Goal: Feedback & Contribution: Contribute content

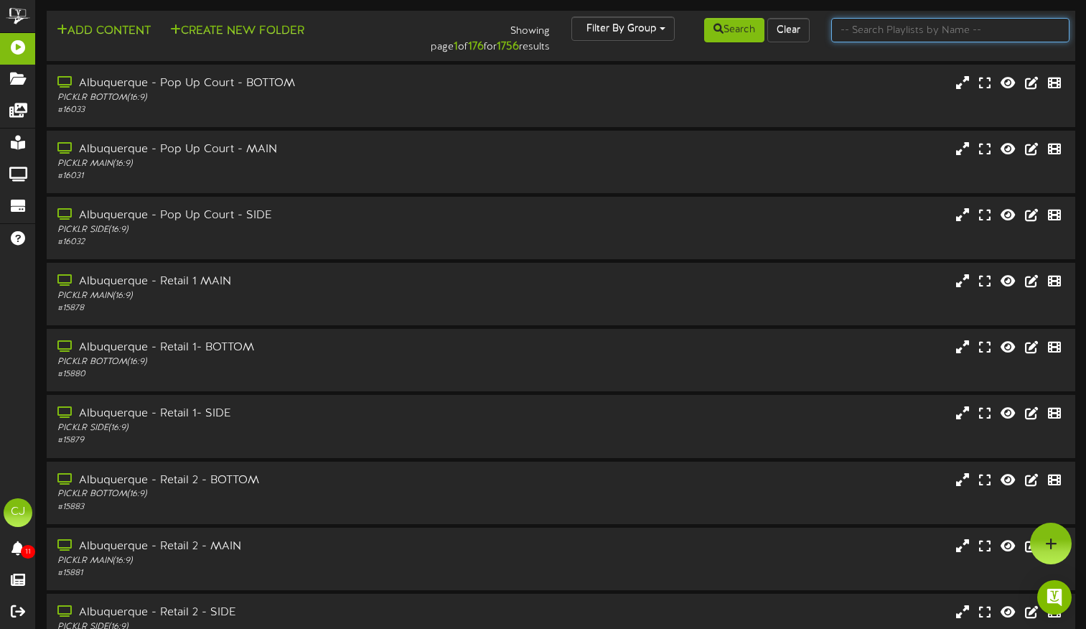
click at [862, 37] on input "text" at bounding box center [950, 30] width 238 height 24
type input "wheaton"
click at [746, 27] on button "Search" at bounding box center [734, 30] width 60 height 24
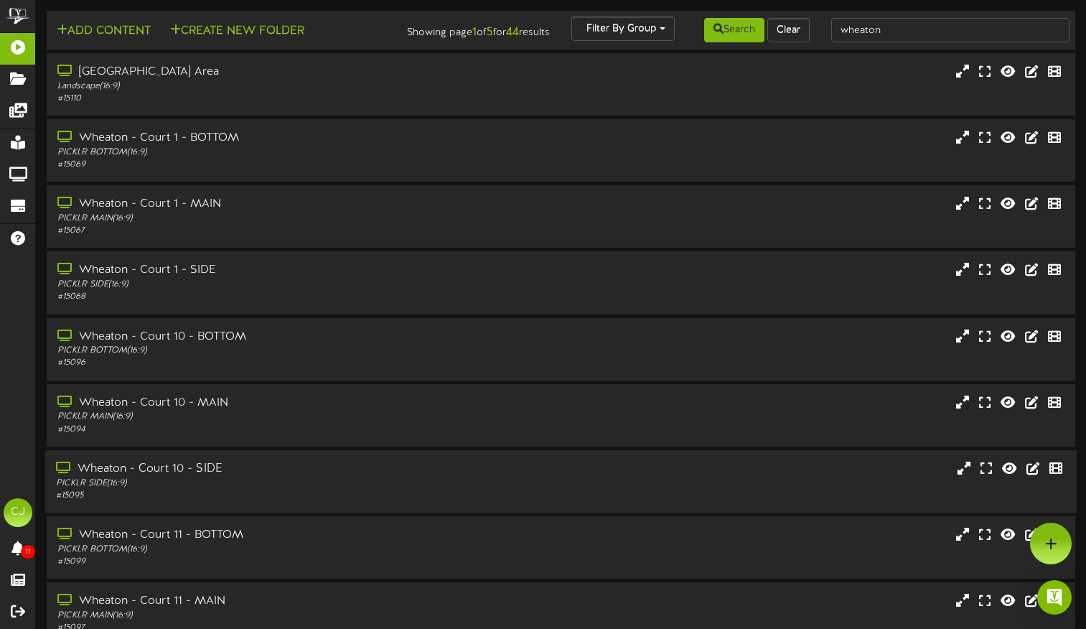
scroll to position [152, 0]
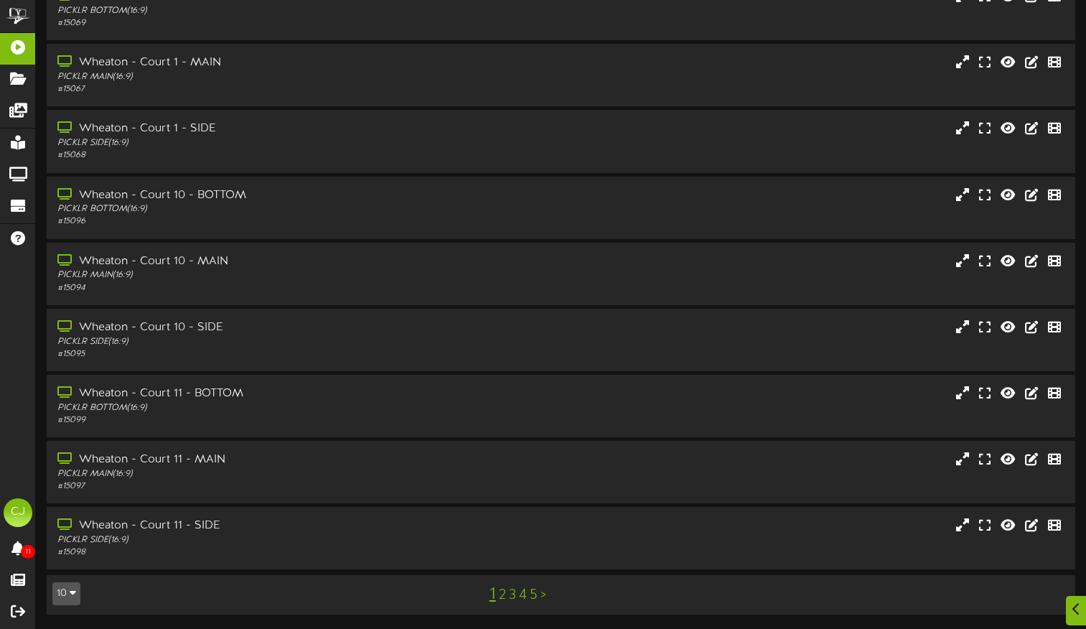
click at [535, 597] on link "5" at bounding box center [534, 595] width 8 height 16
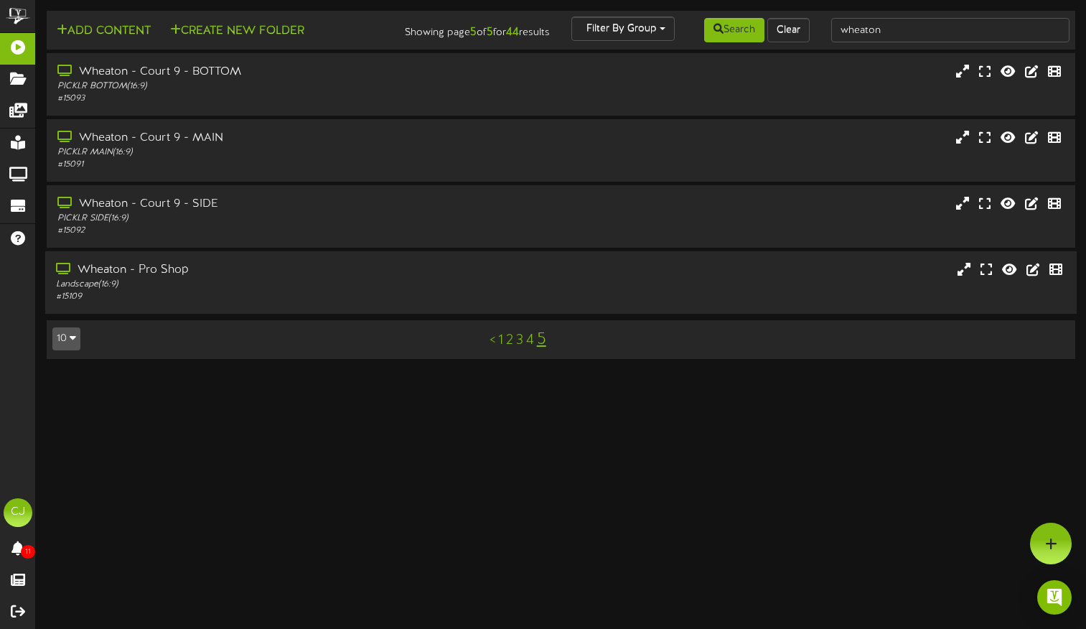
click at [156, 303] on div "# 15109" at bounding box center [260, 297] width 409 height 12
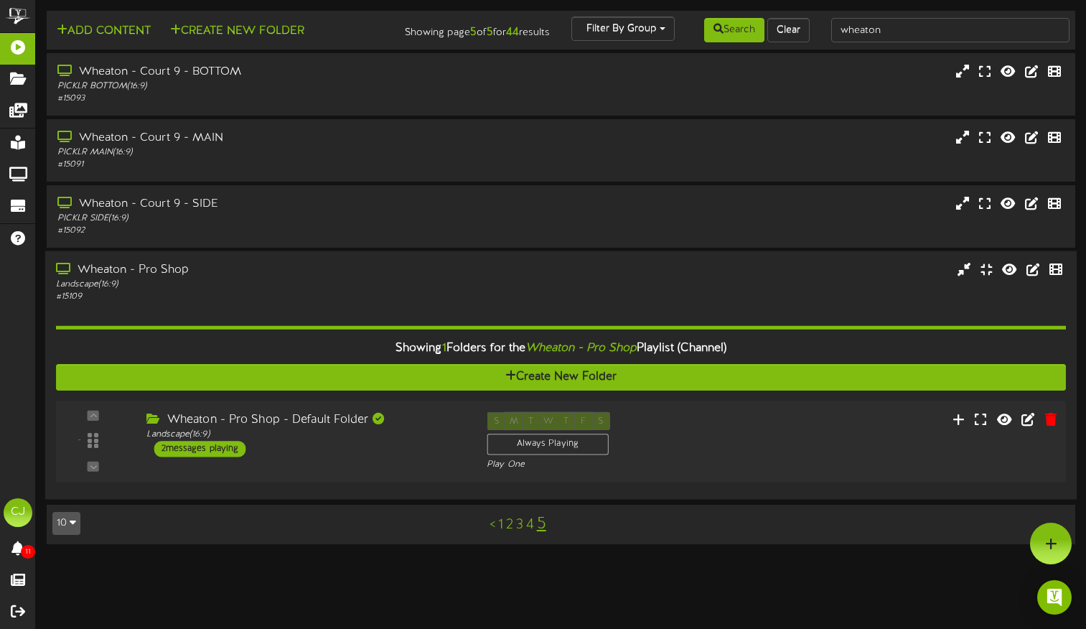
click at [325, 452] on div "Wheaton - Pro Shop - Default Folder Landscape ( 16:9 ) 2 messages playing" at bounding box center [306, 434] width 340 height 45
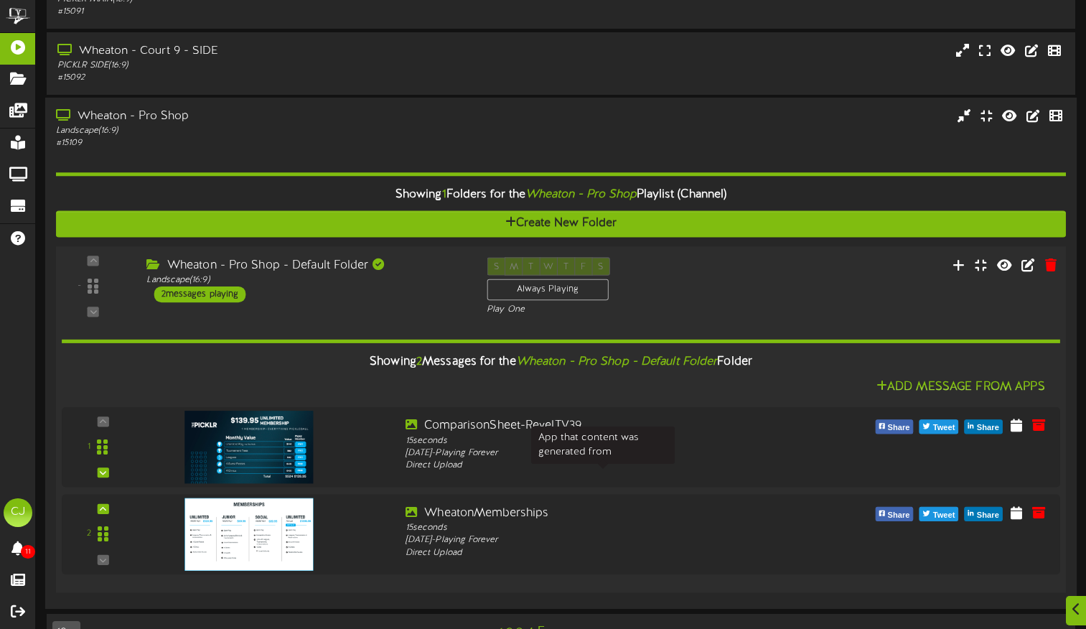
scroll to position [202, 0]
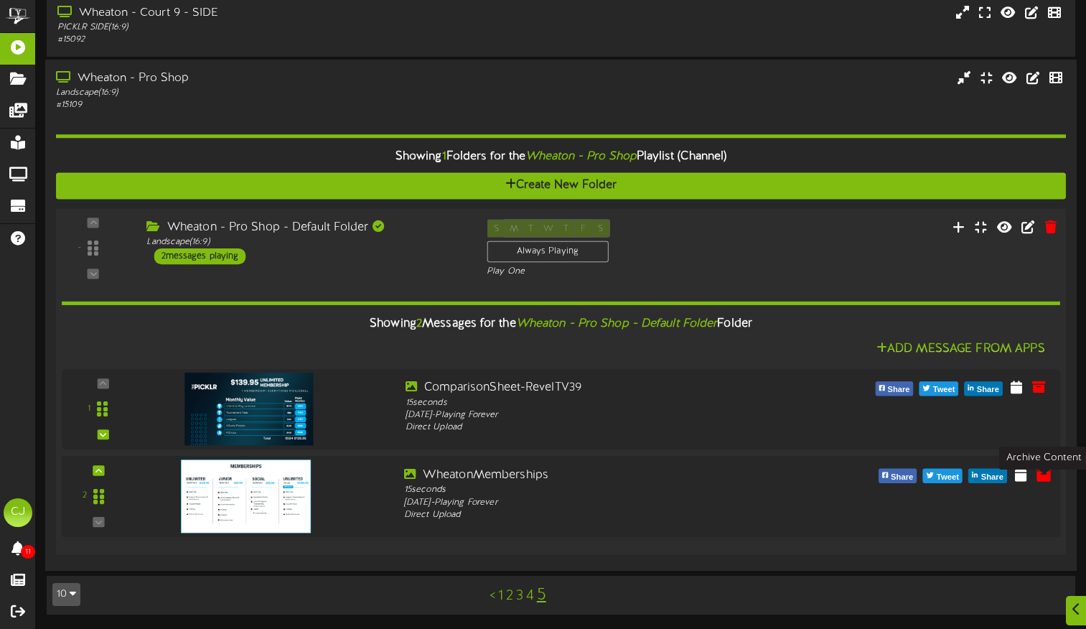
click at [1043, 470] on icon at bounding box center [1044, 474] width 16 height 16
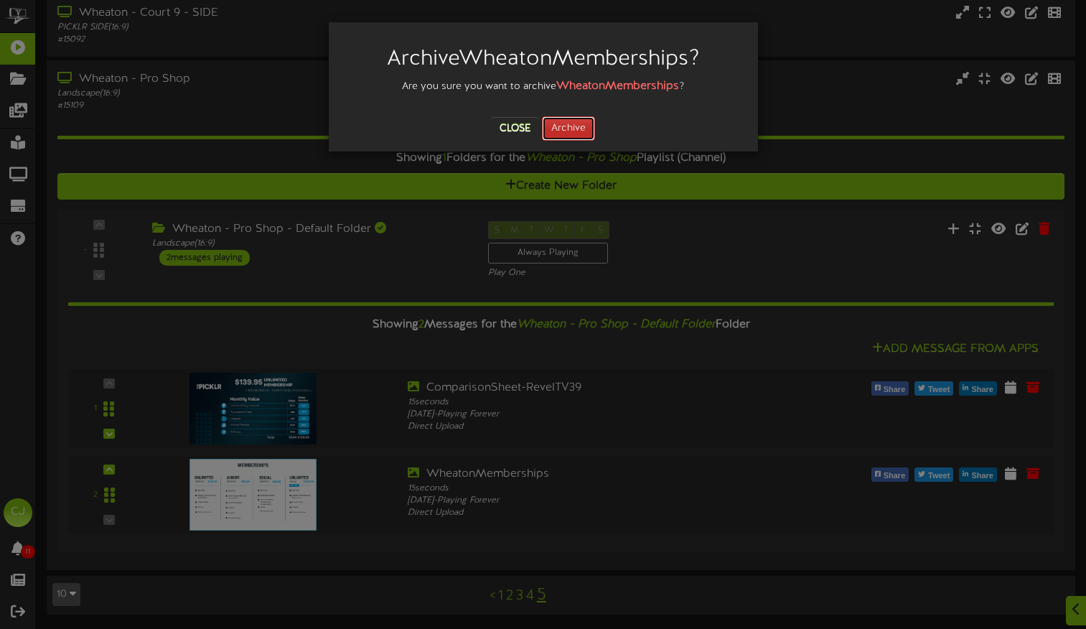
click at [584, 136] on button "Archive" at bounding box center [568, 128] width 53 height 24
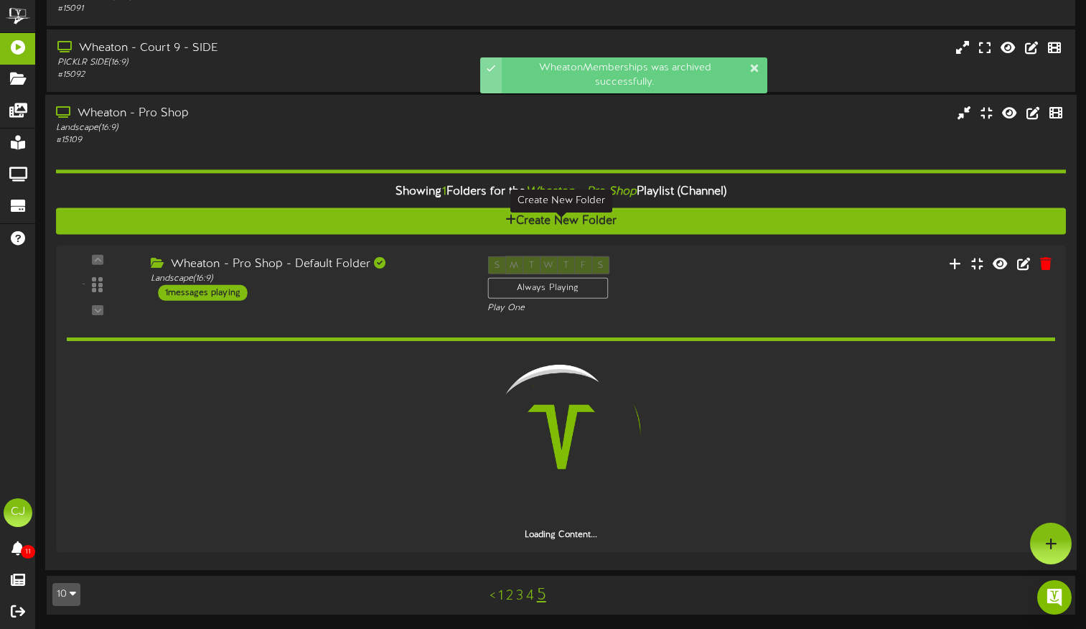
scroll to position [116, 0]
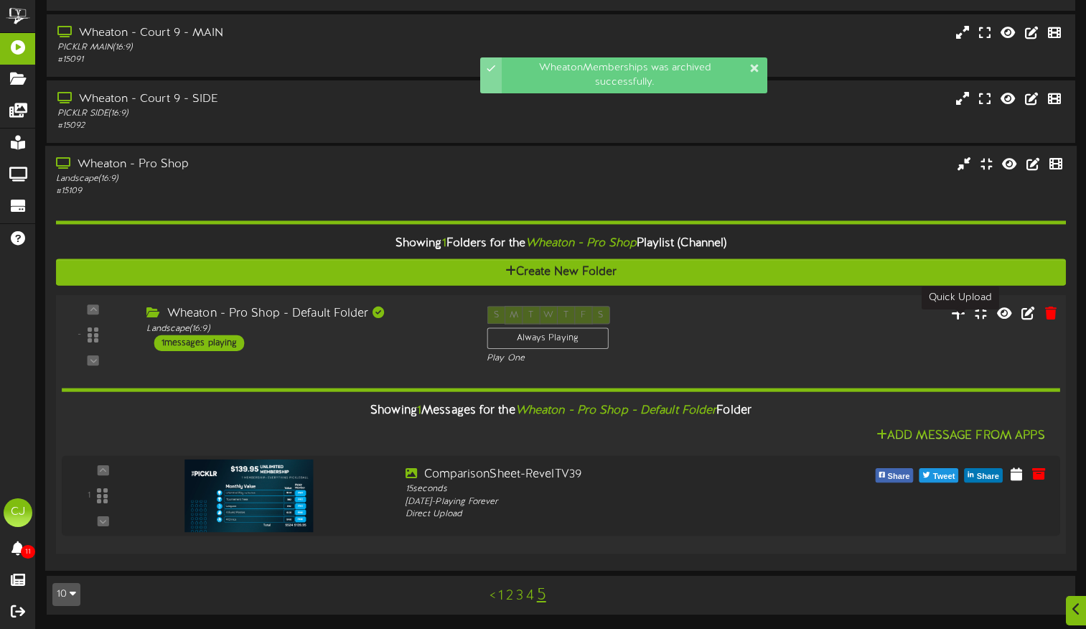
click at [965, 314] on icon at bounding box center [958, 313] width 15 height 16
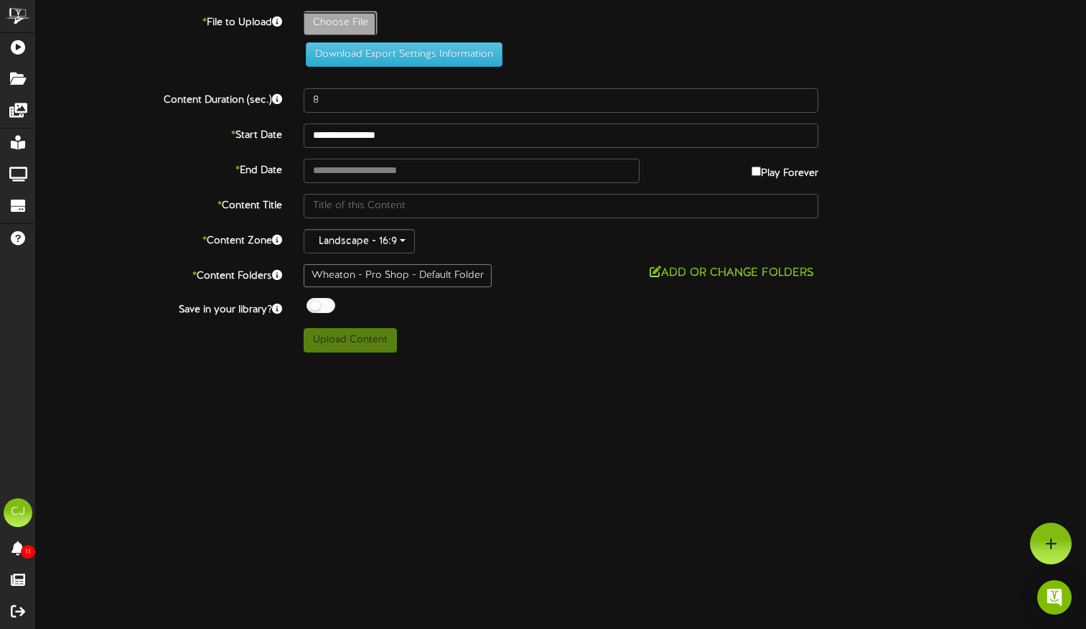
type input "**********"
type input "WheatonMemberships94"
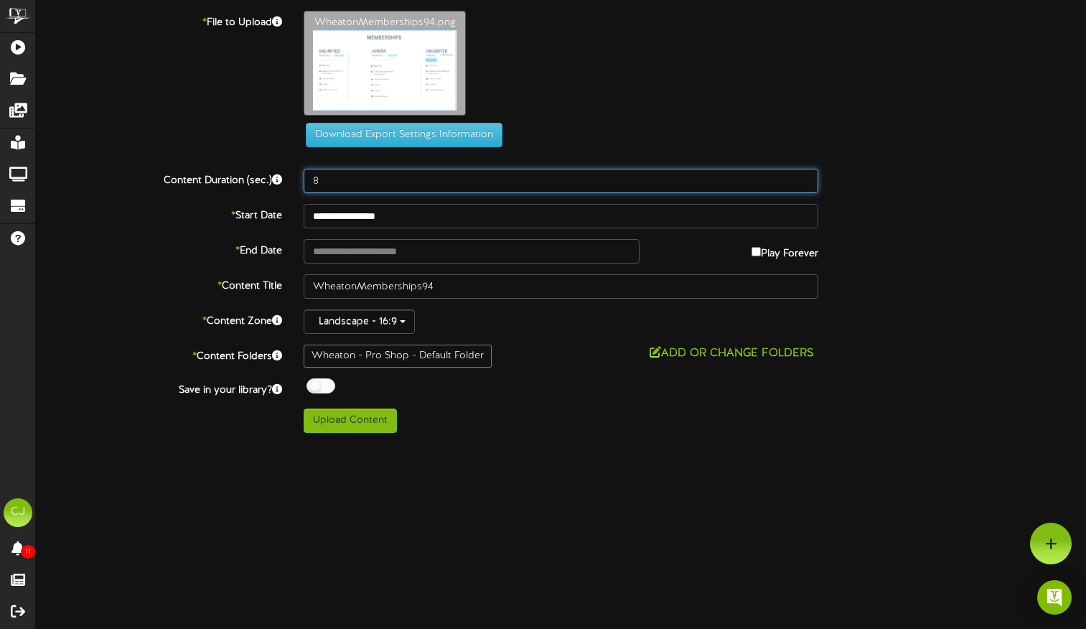
click at [323, 185] on input "8" at bounding box center [561, 181] width 515 height 24
type input "15"
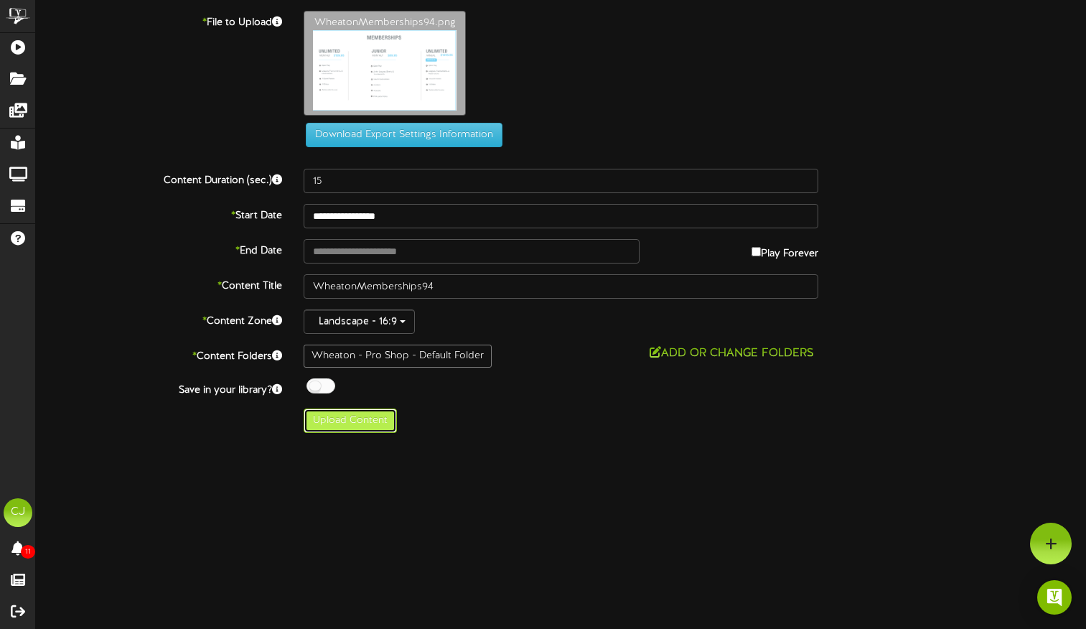
click at [360, 417] on button "Upload Content" at bounding box center [350, 421] width 93 height 24
type input "**********"
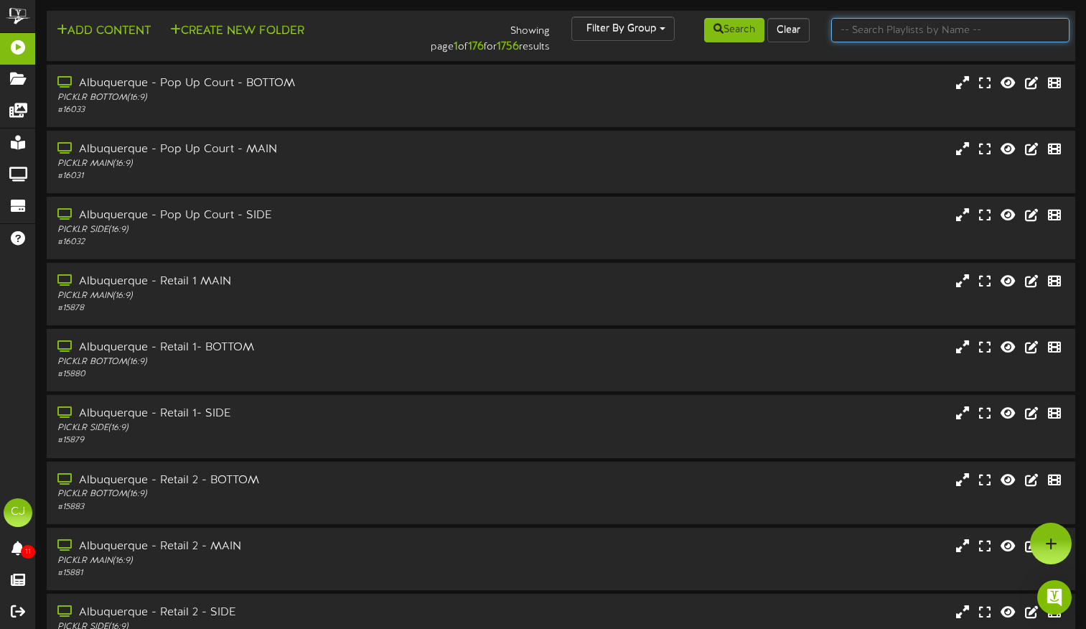
click at [945, 26] on input "text" at bounding box center [950, 30] width 238 height 24
type input "wheaton"
click at [736, 37] on button "Search" at bounding box center [734, 30] width 60 height 24
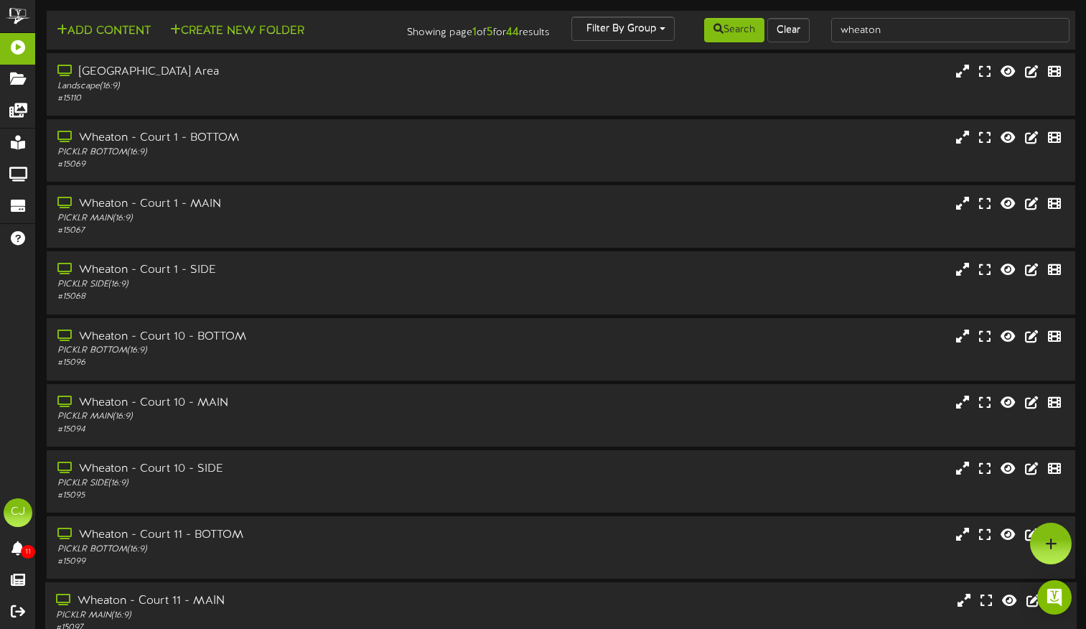
scroll to position [152, 0]
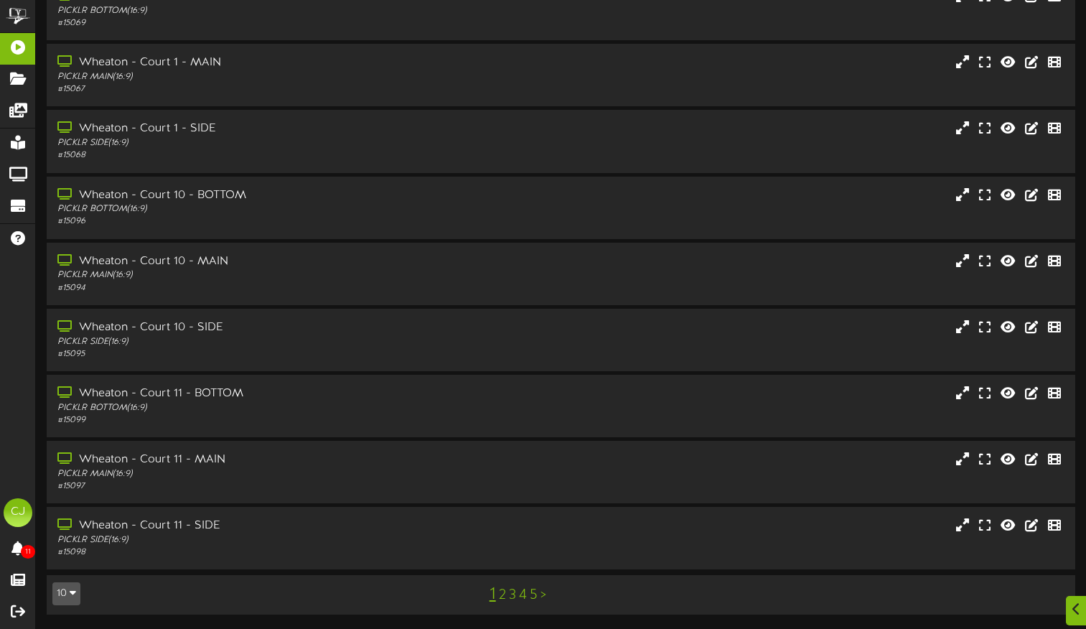
click at [534, 596] on link "5" at bounding box center [534, 595] width 8 height 16
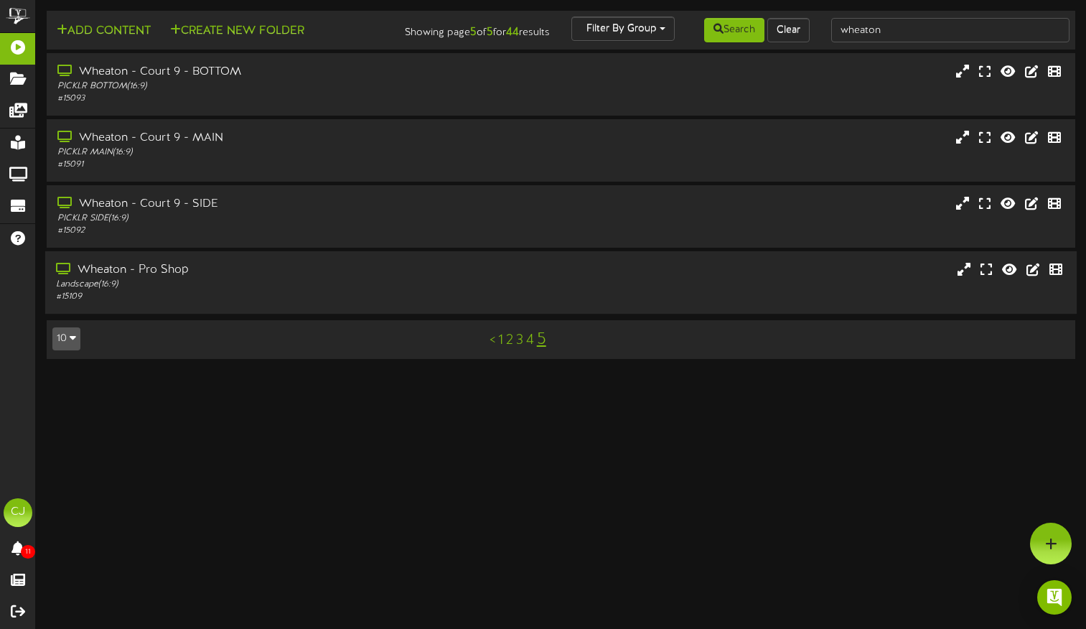
click at [194, 279] on div "Wheaton - Pro Shop" at bounding box center [260, 270] width 409 height 17
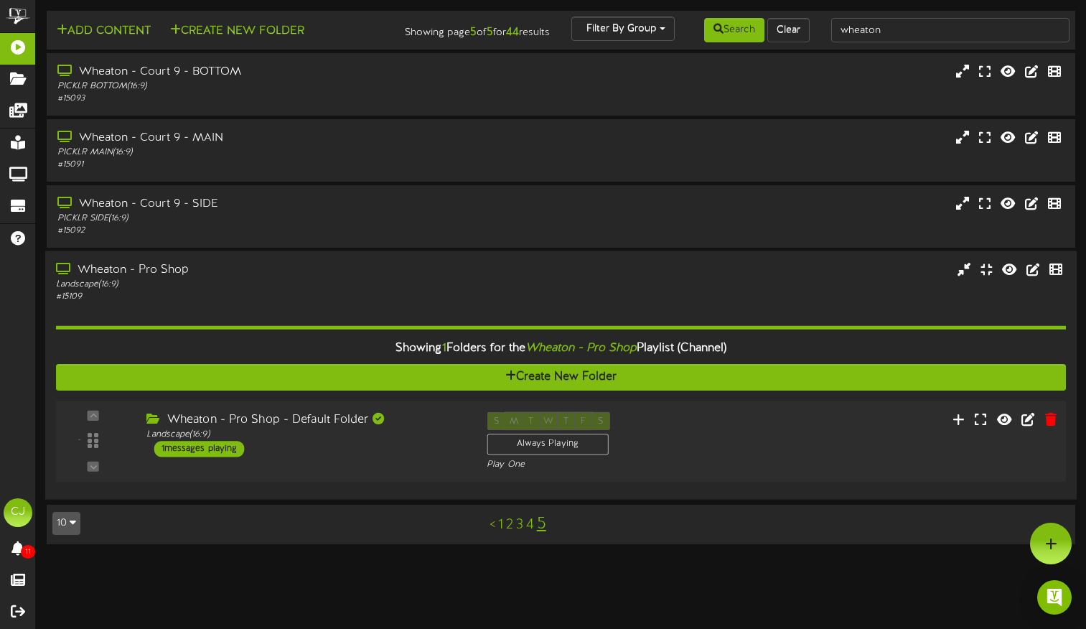
click at [310, 457] on div "Wheaton - Pro Shop - Default Folder Landscape ( 16:9 ) 1 messages playing" at bounding box center [306, 434] width 340 height 45
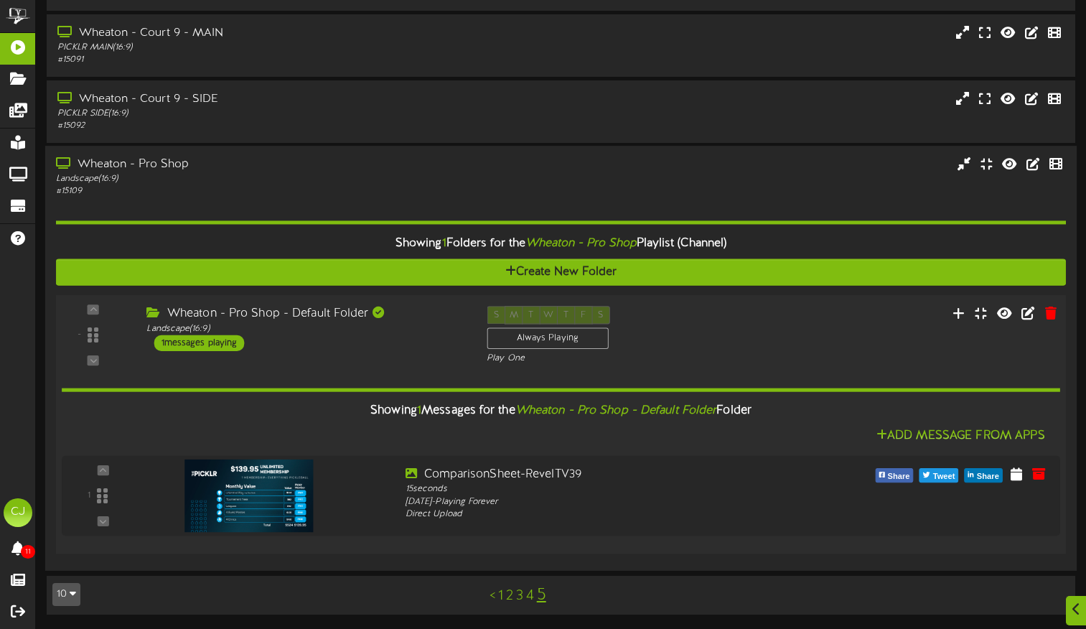
scroll to position [116, 0]
click at [962, 313] on icon at bounding box center [958, 313] width 15 height 16
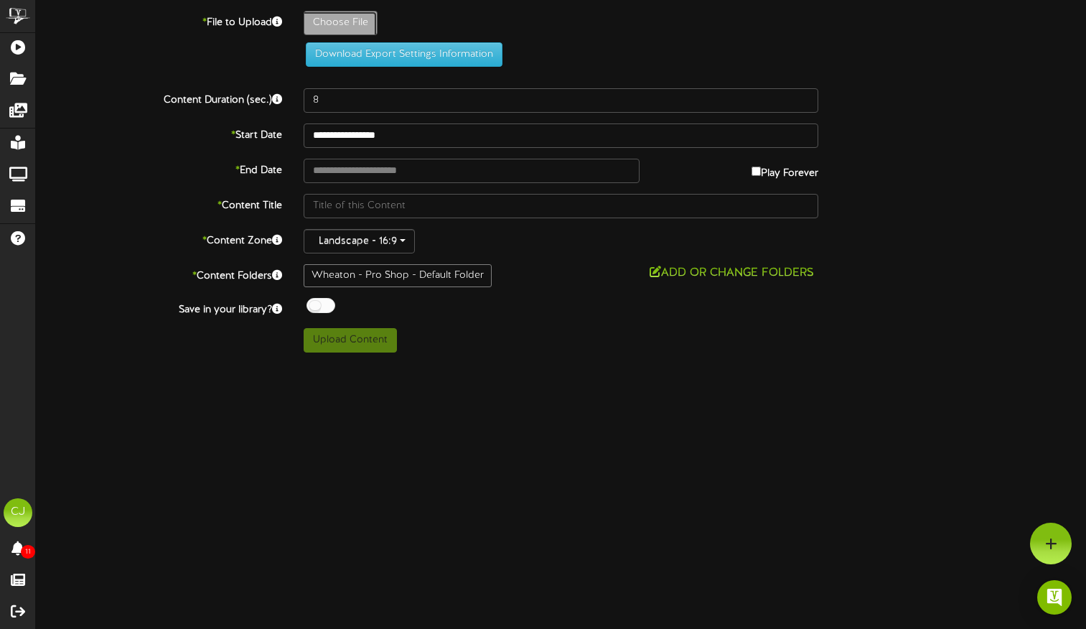
type input "**********"
type input "WheatonMemberships94"
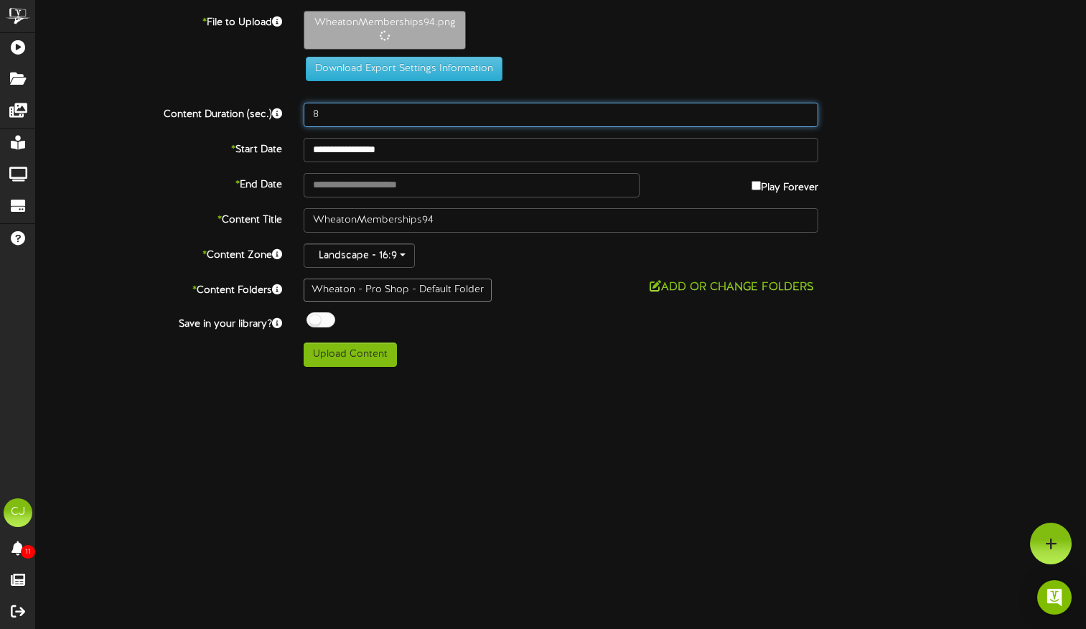
click at [334, 126] on input "8" at bounding box center [561, 115] width 515 height 24
type input "15"
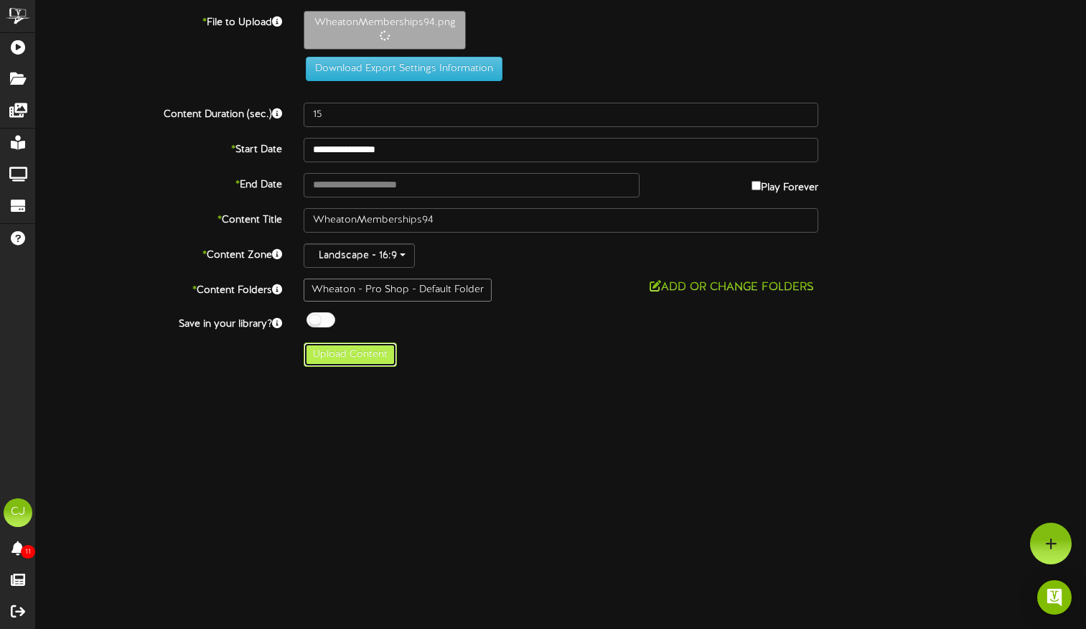
click at [363, 352] on button "Upload Content" at bounding box center [350, 355] width 93 height 24
type input "**********"
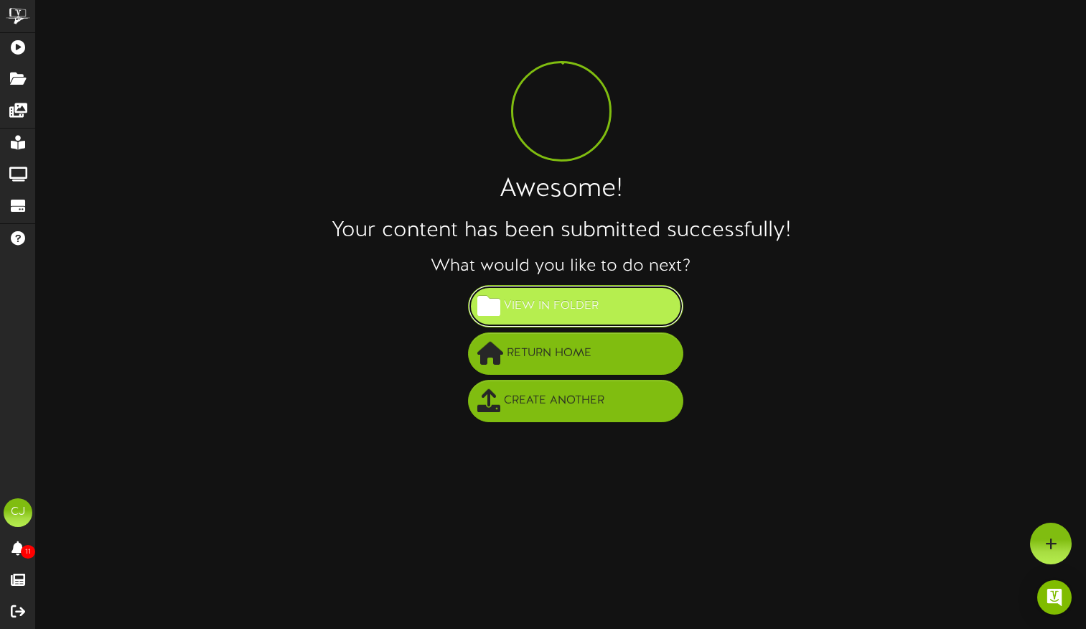
click at [563, 292] on button "View in Folder" at bounding box center [575, 306] width 215 height 42
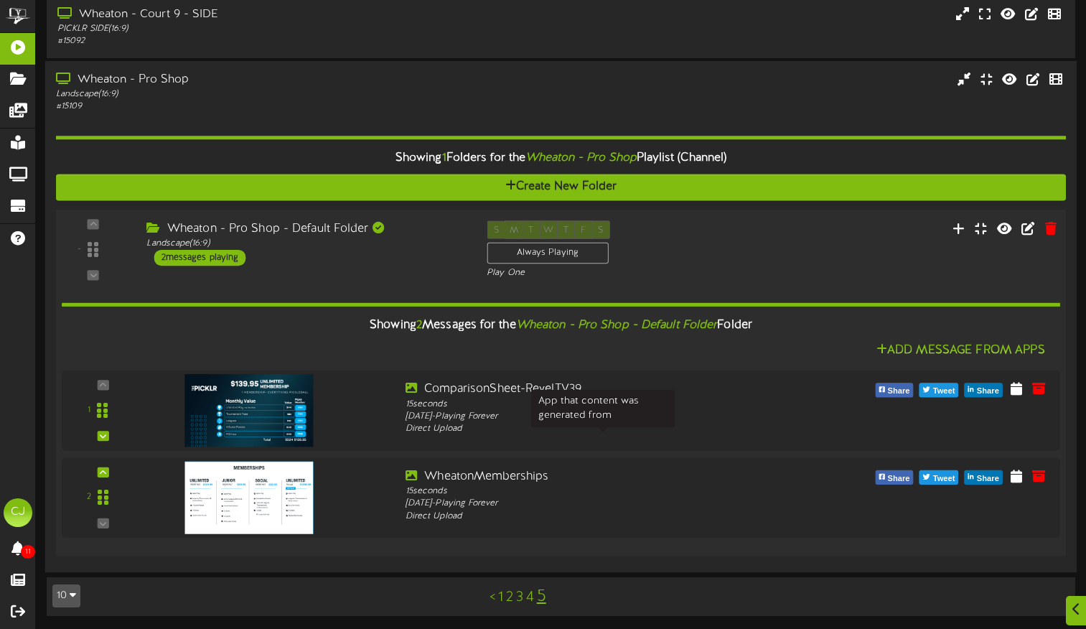
scroll to position [192, 0]
